Goal: Information Seeking & Learning: Learn about a topic

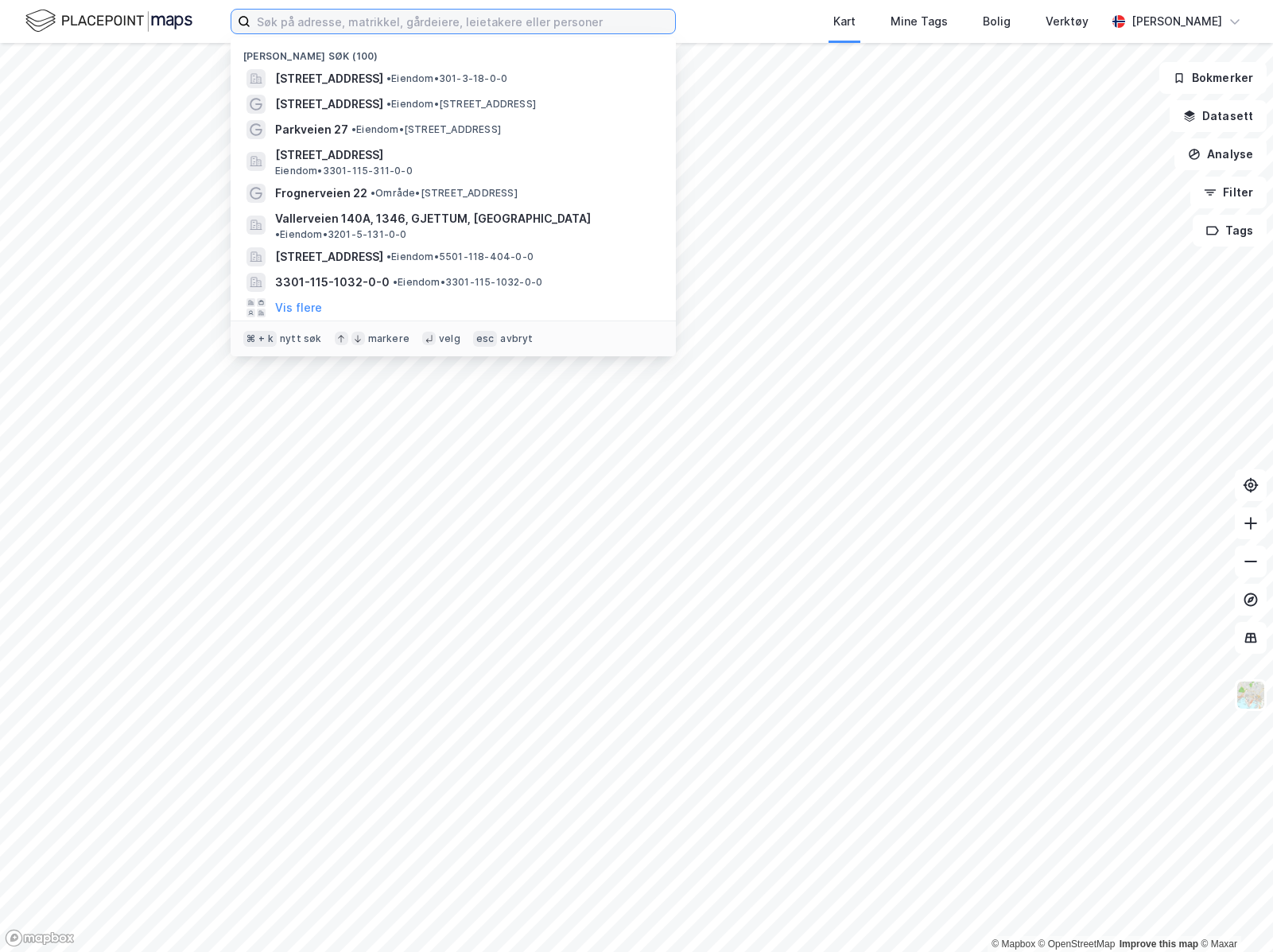
click at [412, 31] on input at bounding box center [462, 21] width 425 height 24
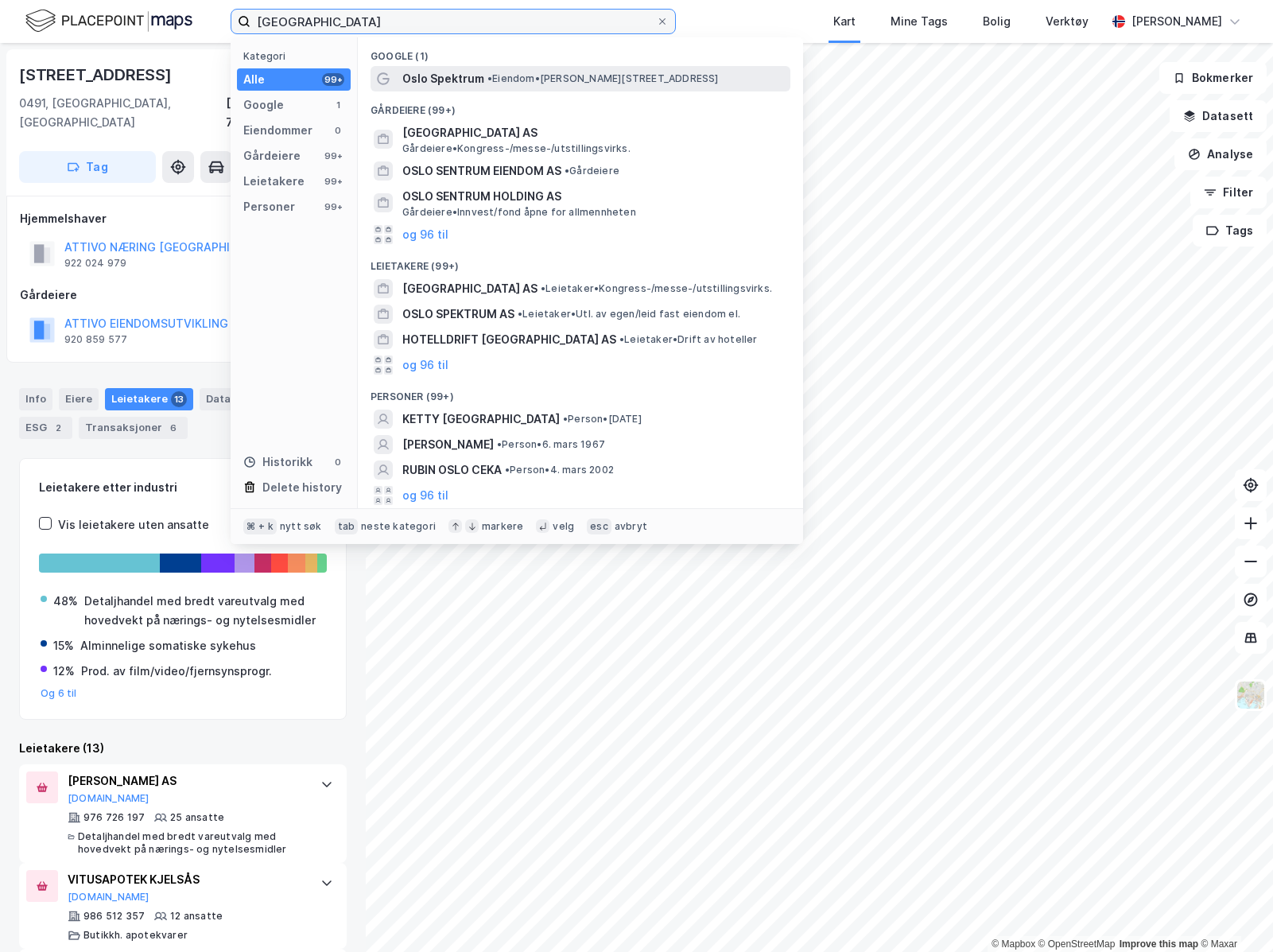
type input "[GEOGRAPHIC_DATA]"
click at [586, 70] on div "Oslo Spektrum • Eiendom • [PERSON_NAME][STREET_ADDRESS]" at bounding box center [595, 78] width 385 height 19
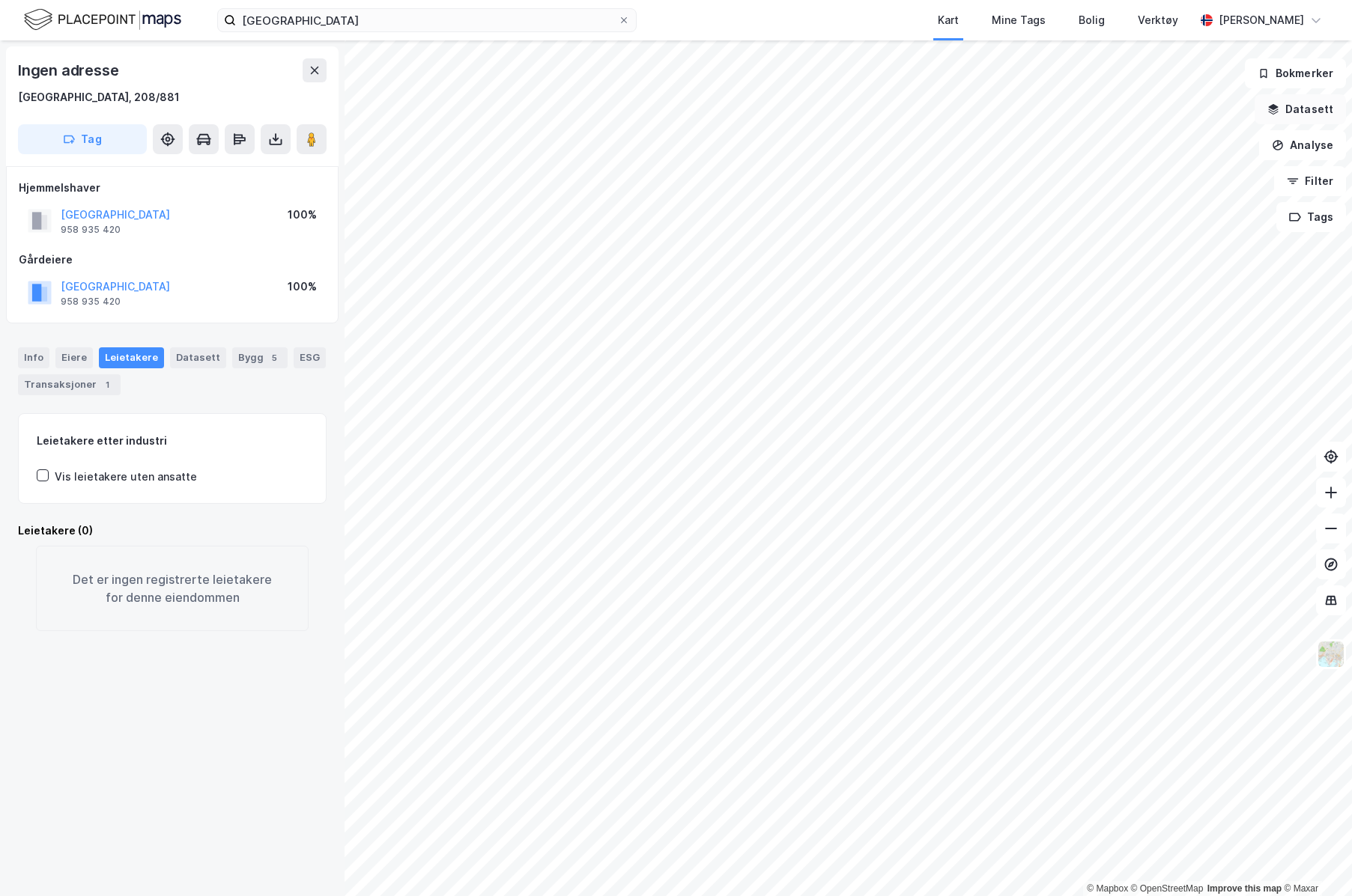
click at [1198, 98] on button "Datasett" at bounding box center [1300, 109] width 92 height 30
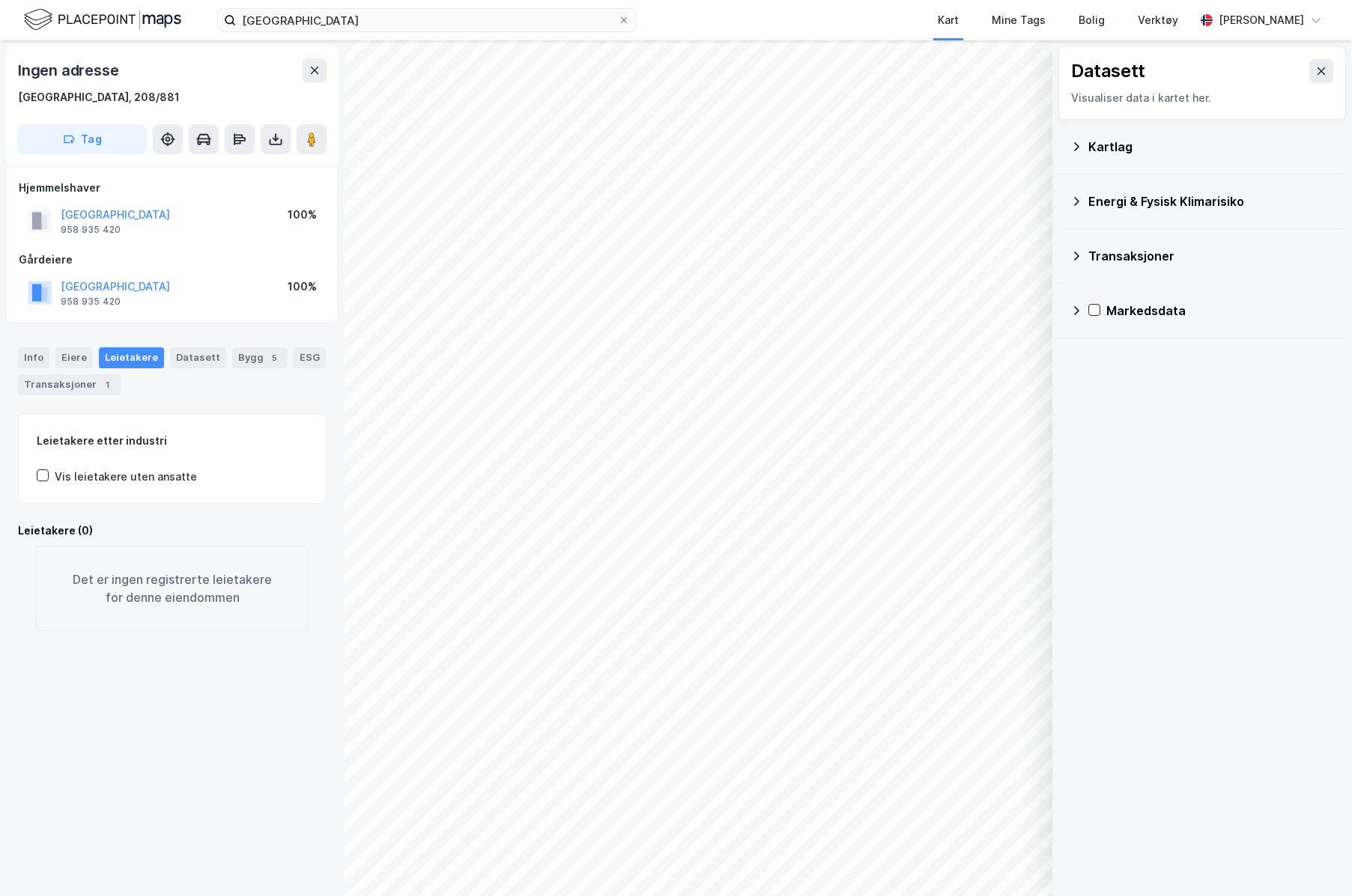
click at [1129, 151] on div "Kartlag" at bounding box center [1211, 146] width 246 height 18
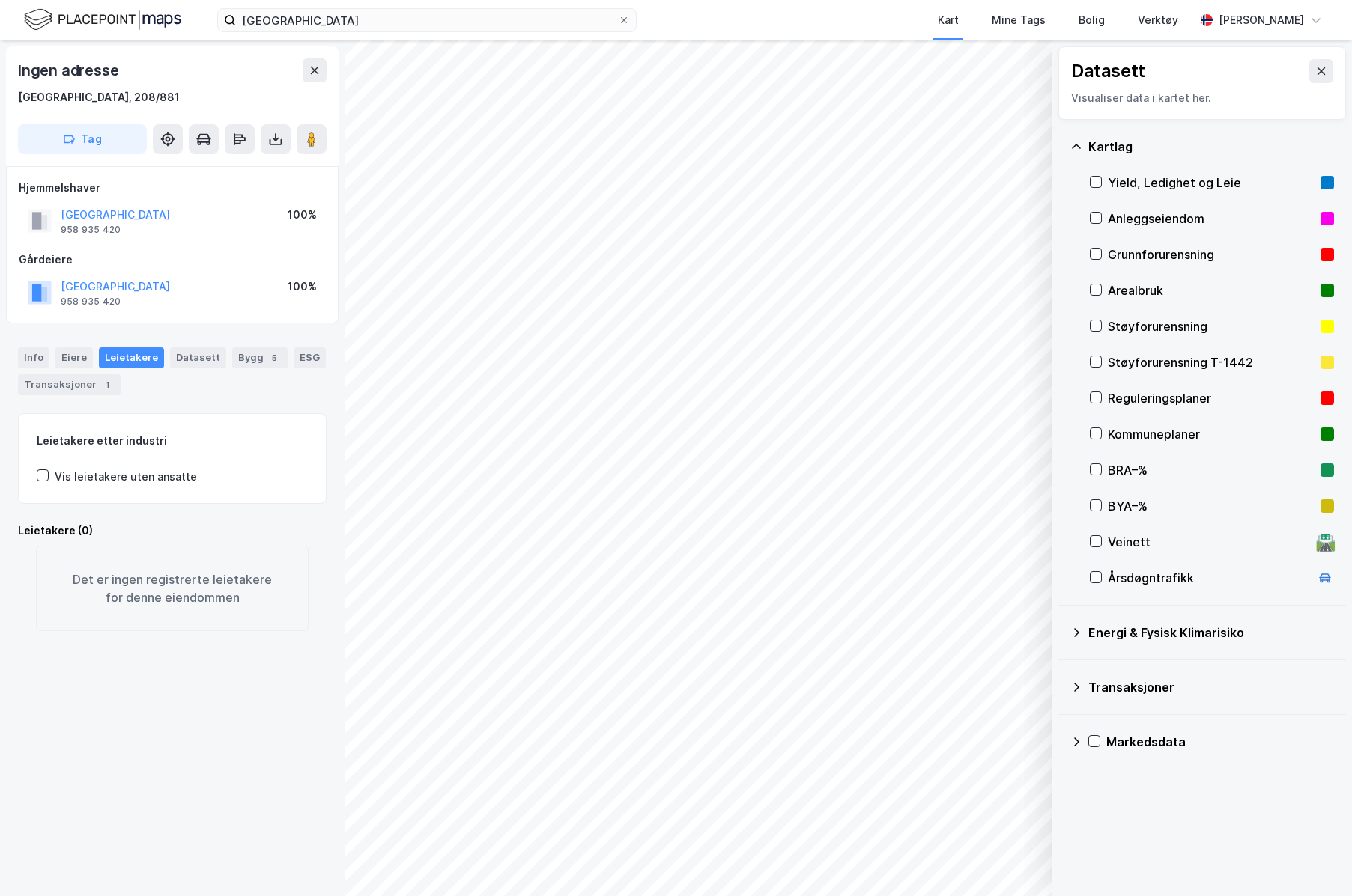
drag, startPoint x: 1170, startPoint y: 377, endPoint x: 1170, endPoint y: 389, distance: 12.0
click at [1170, 388] on div "Yield, Ledighet og Leie Anleggseiendom Grunnforurensning Arealbruk Støyforurens…" at bounding box center [1211, 380] width 244 height 431
click at [1170, 390] on div "Reguleringsplaner" at bounding box center [1210, 398] width 206 height 18
click at [987, 858] on button "Vis" at bounding box center [974, 857] width 124 height 24
click at [949, 829] on div "Dataset Reguleringsplaner" at bounding box center [894, 824] width 122 height 24
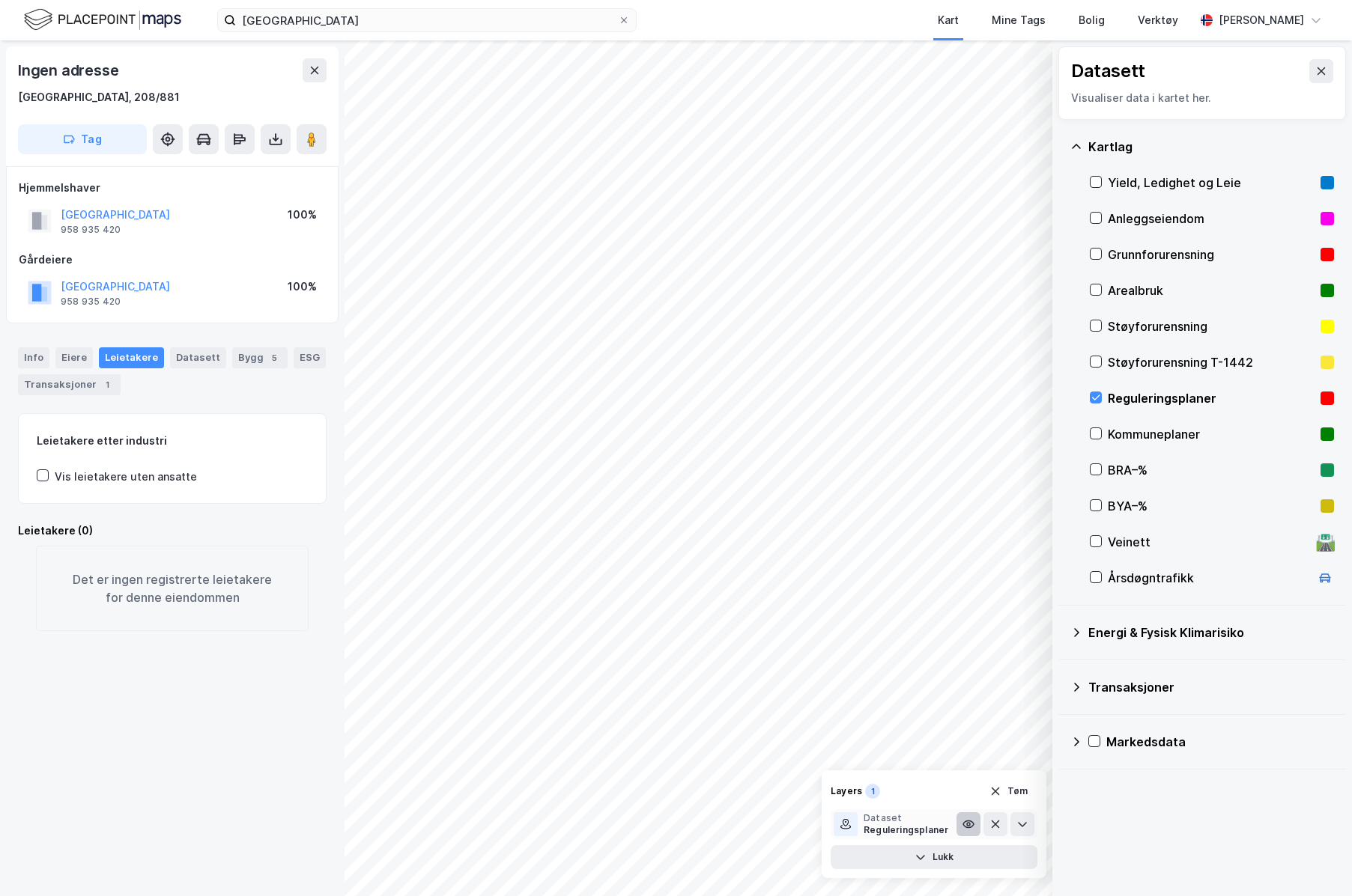
click at [964, 823] on icon at bounding box center [968, 824] width 12 height 12
click at [964, 823] on icon at bounding box center [968, 824] width 9 height 3
